Goal: Information Seeking & Learning: Learn about a topic

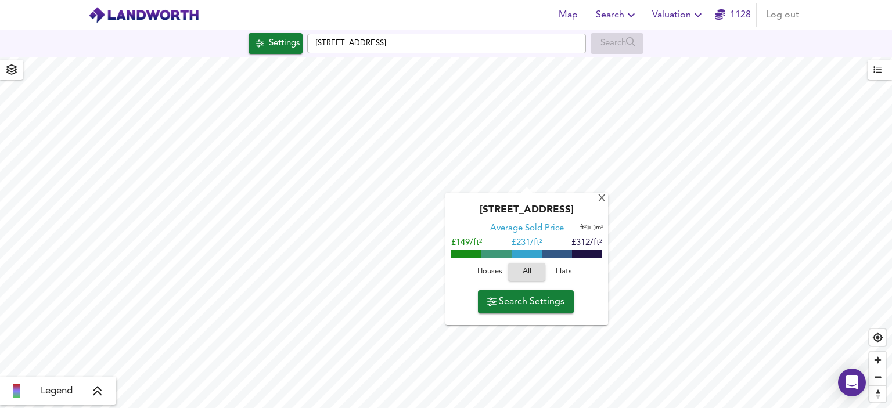
click at [572, 198] on div "X Owlwood Drive, Little Hulton, Manchester M38 0FG Average Sold Price ft² m² £1…" at bounding box center [446, 232] width 892 height 351
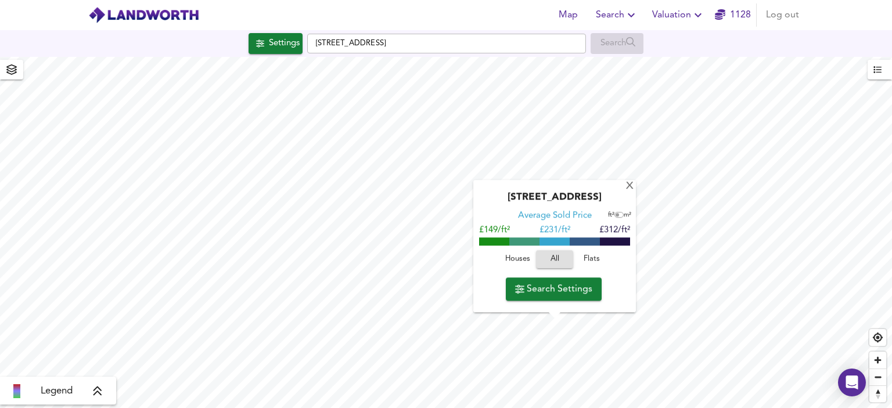
click at [590, 224] on div "X Owlwood Drive, Little Hulton, Manchester M38 0FG Average Sold Price ft² m² £1…" at bounding box center [446, 232] width 892 height 351
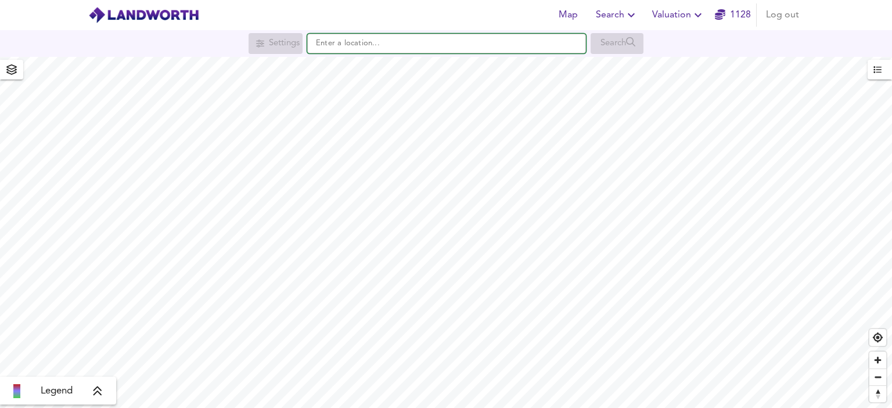
click at [346, 45] on input "text" at bounding box center [446, 44] width 279 height 20
paste input "[STREET_ADDRESS]"
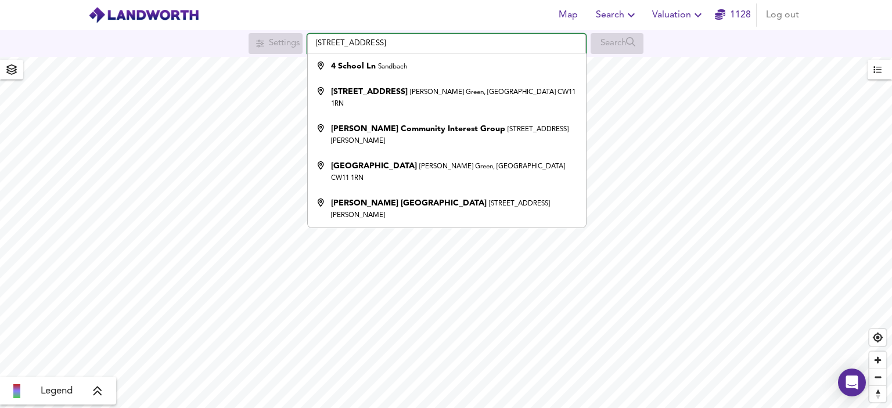
click at [317, 45] on input "[STREET_ADDRESS]" at bounding box center [446, 44] width 279 height 20
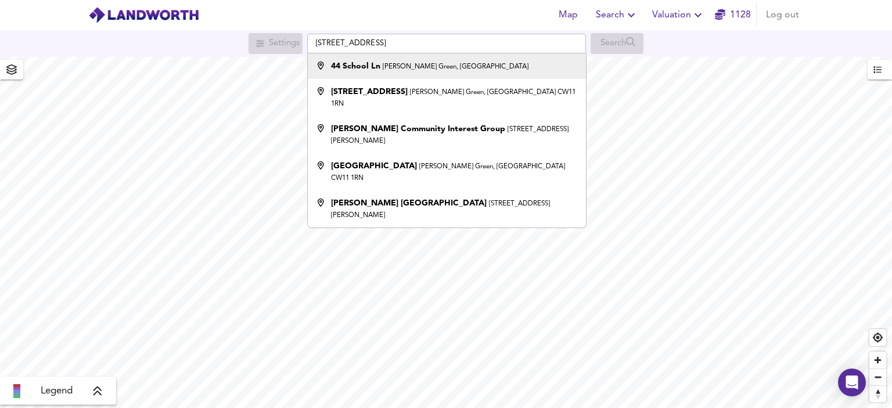
click at [381, 67] on div "[STREET_ADDRESS][PERSON_NAME]" at bounding box center [430, 66] width 198 height 12
type input "[STREET_ADDRESS][PERSON_NAME]"
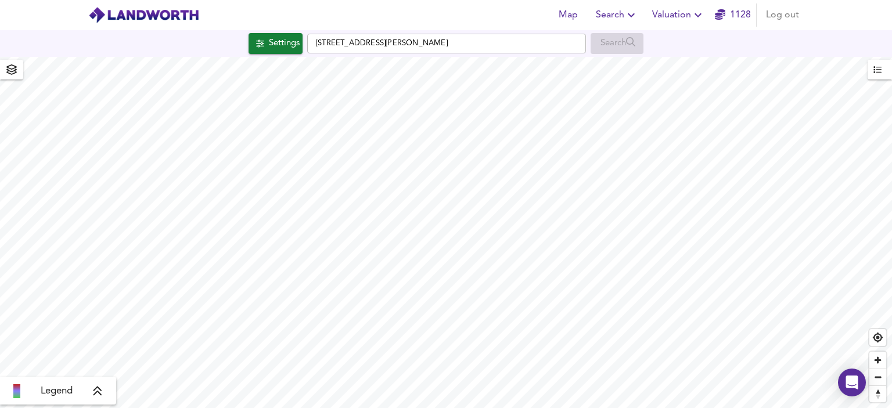
checkbox input "false"
checkbox input "true"
